Goal: Browse casually

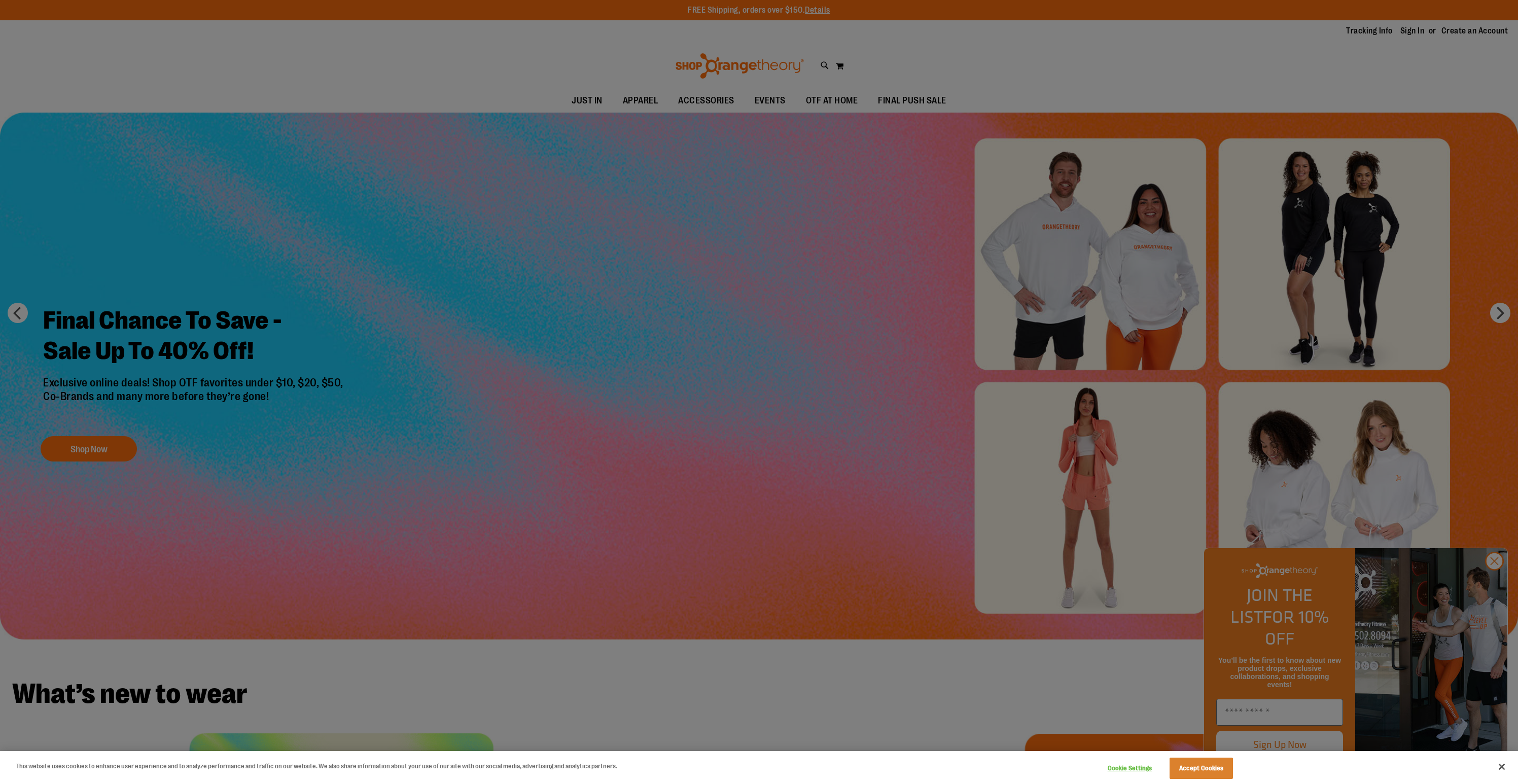
click at [1492, 588] on div at bounding box center [759, 392] width 1518 height 784
click at [1498, 580] on div at bounding box center [759, 392] width 1518 height 784
click at [1494, 581] on div at bounding box center [759, 392] width 1518 height 784
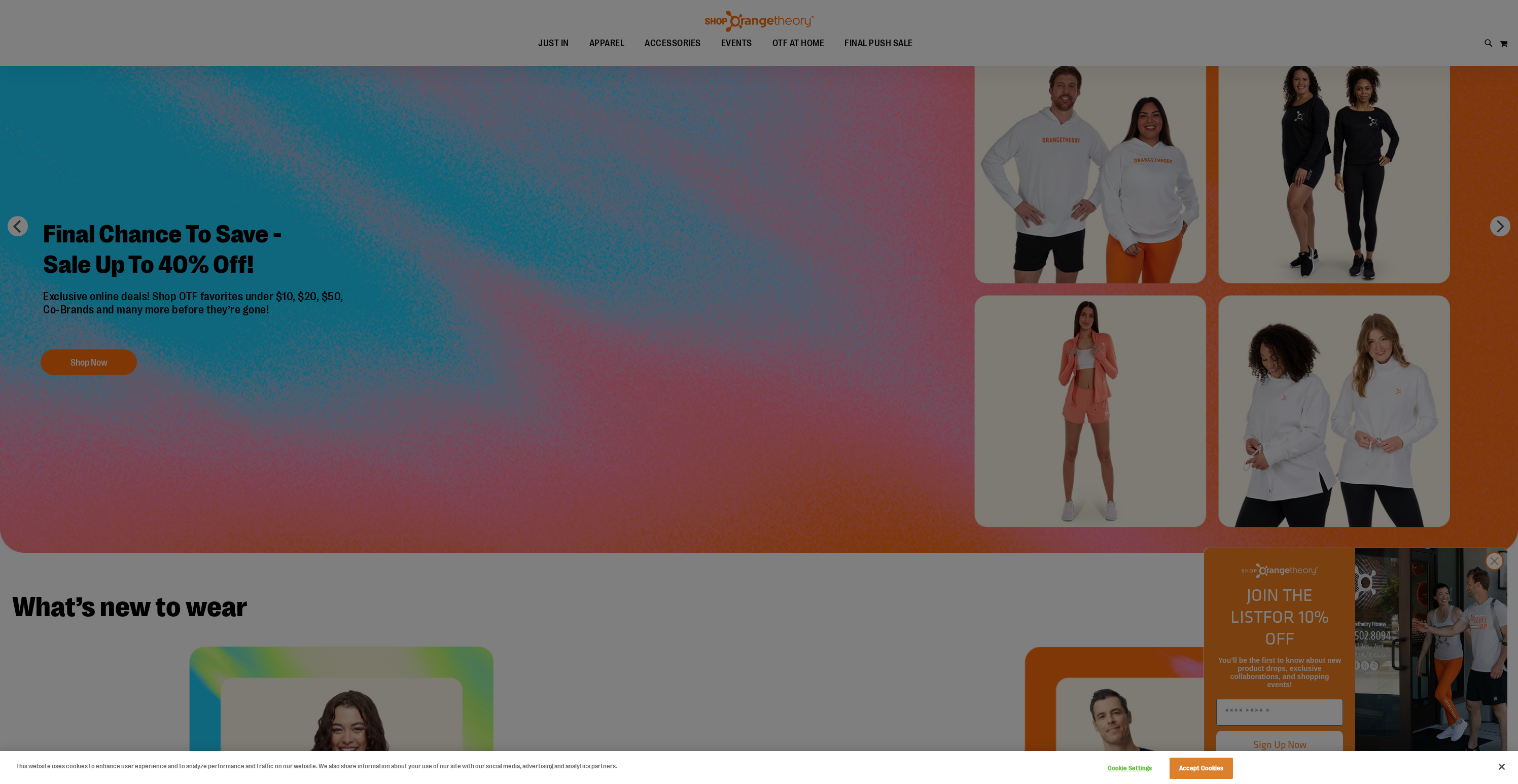
scroll to position [451, 0]
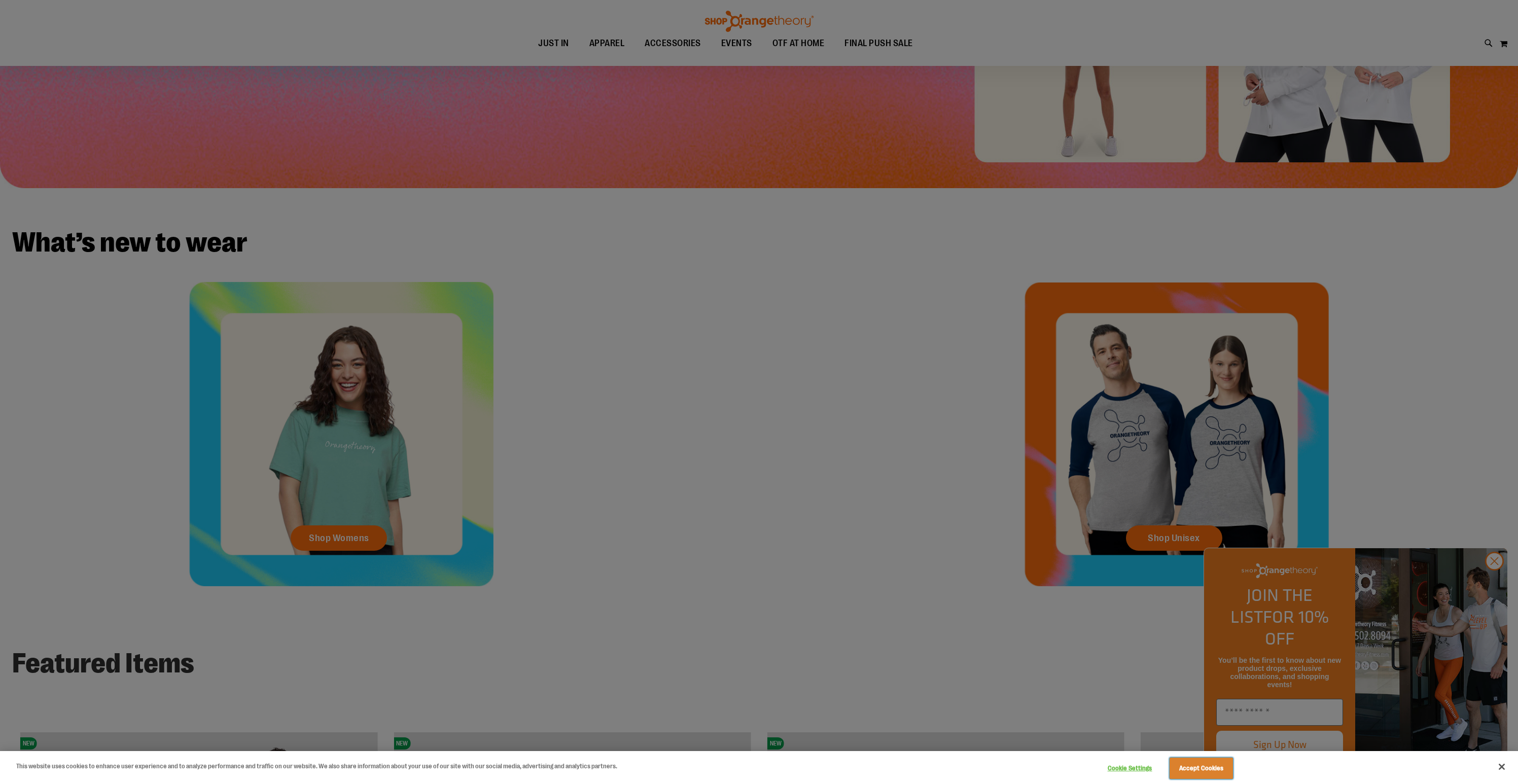
click at [1200, 768] on button "Accept Cookies" at bounding box center [1202, 768] width 64 height 21
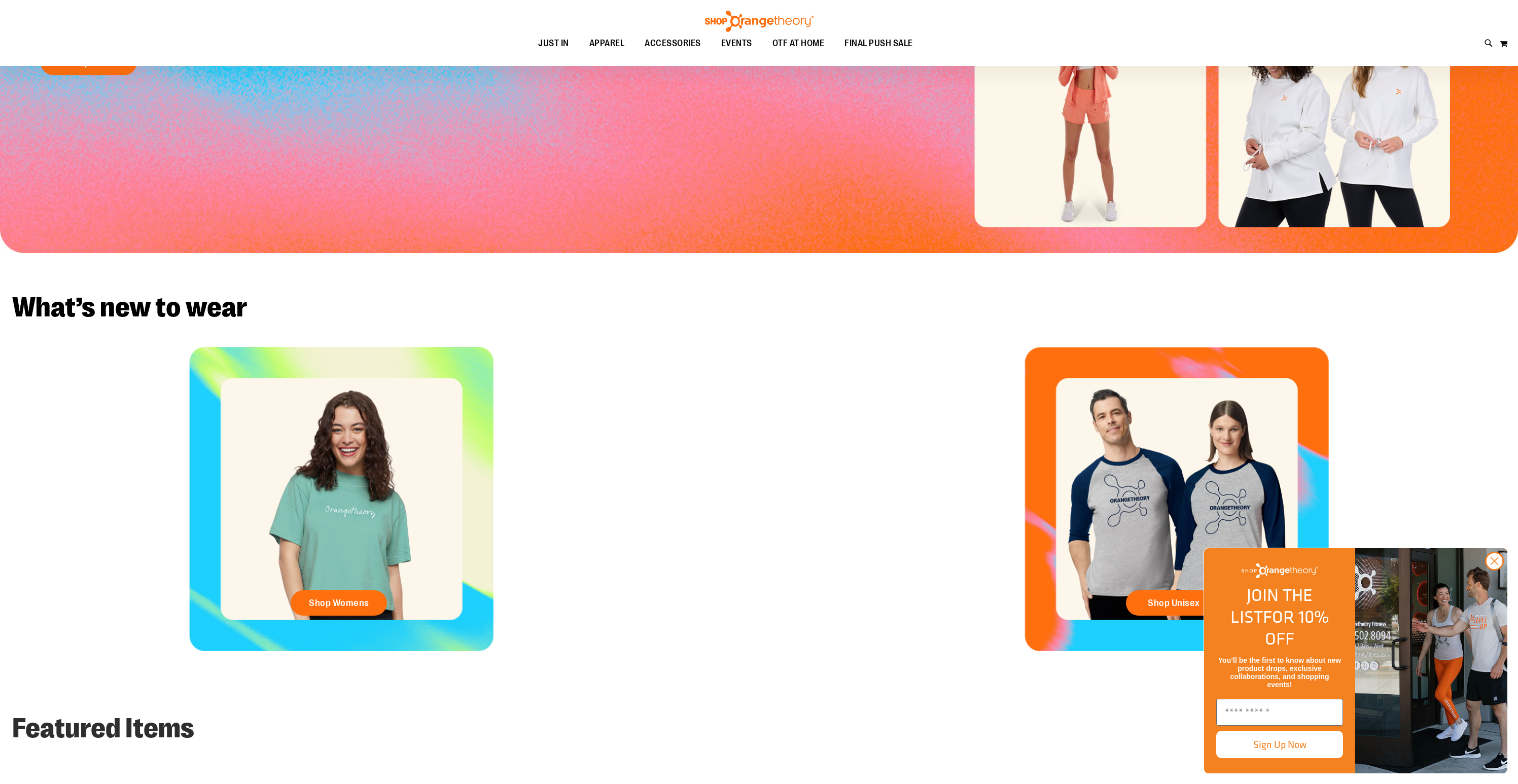
scroll to position [42, 0]
